Goal: Information Seeking & Learning: Learn about a topic

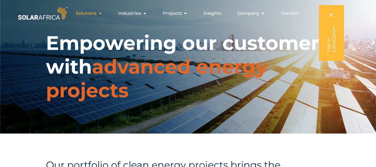
click at [100, 12] on icon "Menu" at bounding box center [100, 13] width 4 height 4
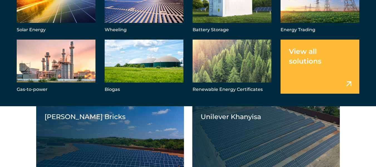
scroll to position [417, 0]
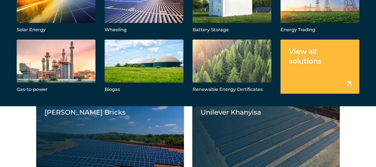
click at [346, 84] on link "Menu" at bounding box center [319, 67] width 79 height 54
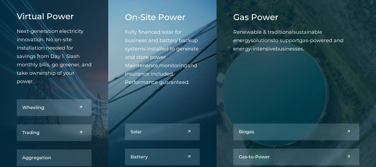
scroll to position [250, 0]
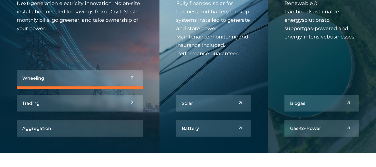
click at [132, 76] on link at bounding box center [80, 78] width 126 height 17
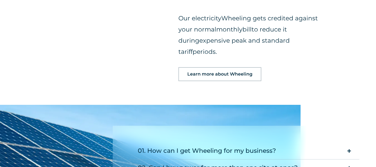
scroll to position [640, 0]
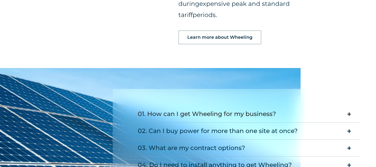
click at [268, 108] on div "01. How can I get Wheeling for my business?" at bounding box center [207, 113] width 138 height 11
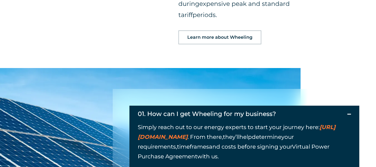
scroll to position [668, 0]
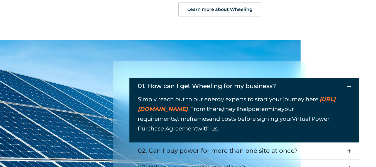
click at [249, 145] on div "02. Can I buy power for more than one site at once?" at bounding box center [218, 150] width 160 height 11
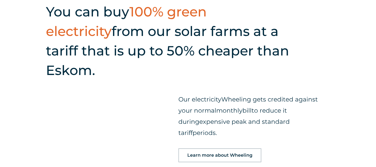
scroll to position [529, 0]
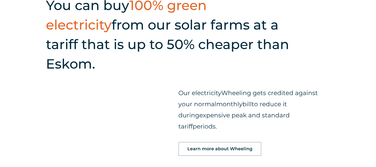
click at [213, 146] on span "Learn more about Wheeling" at bounding box center [219, 148] width 65 height 4
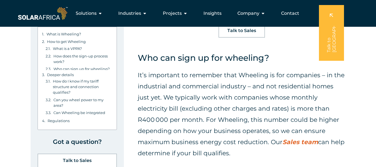
scroll to position [2476, 0]
